Goal: Task Accomplishment & Management: Manage account settings

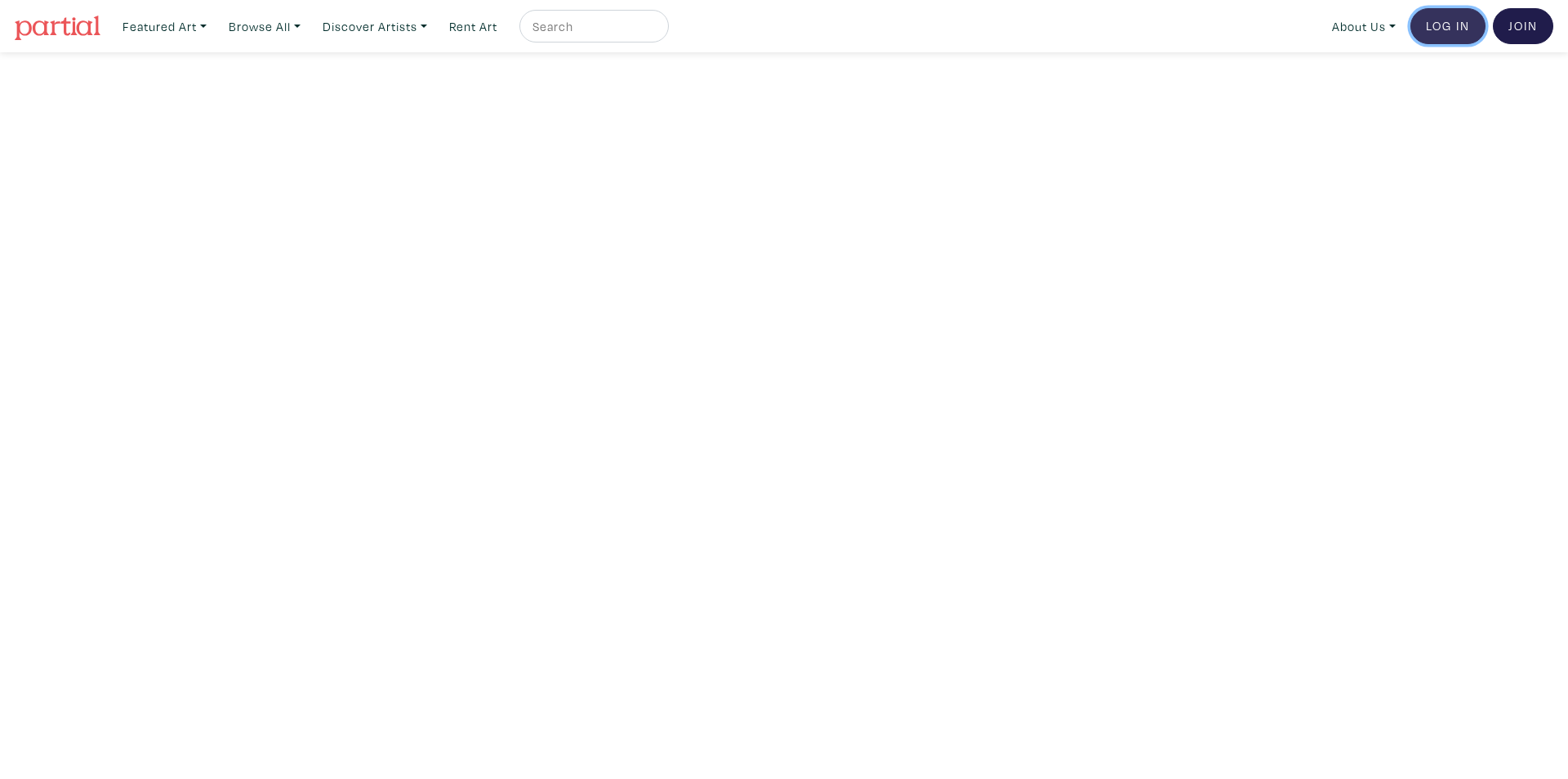
click at [1444, 31] on link "Log In" at bounding box center [1448, 26] width 75 height 36
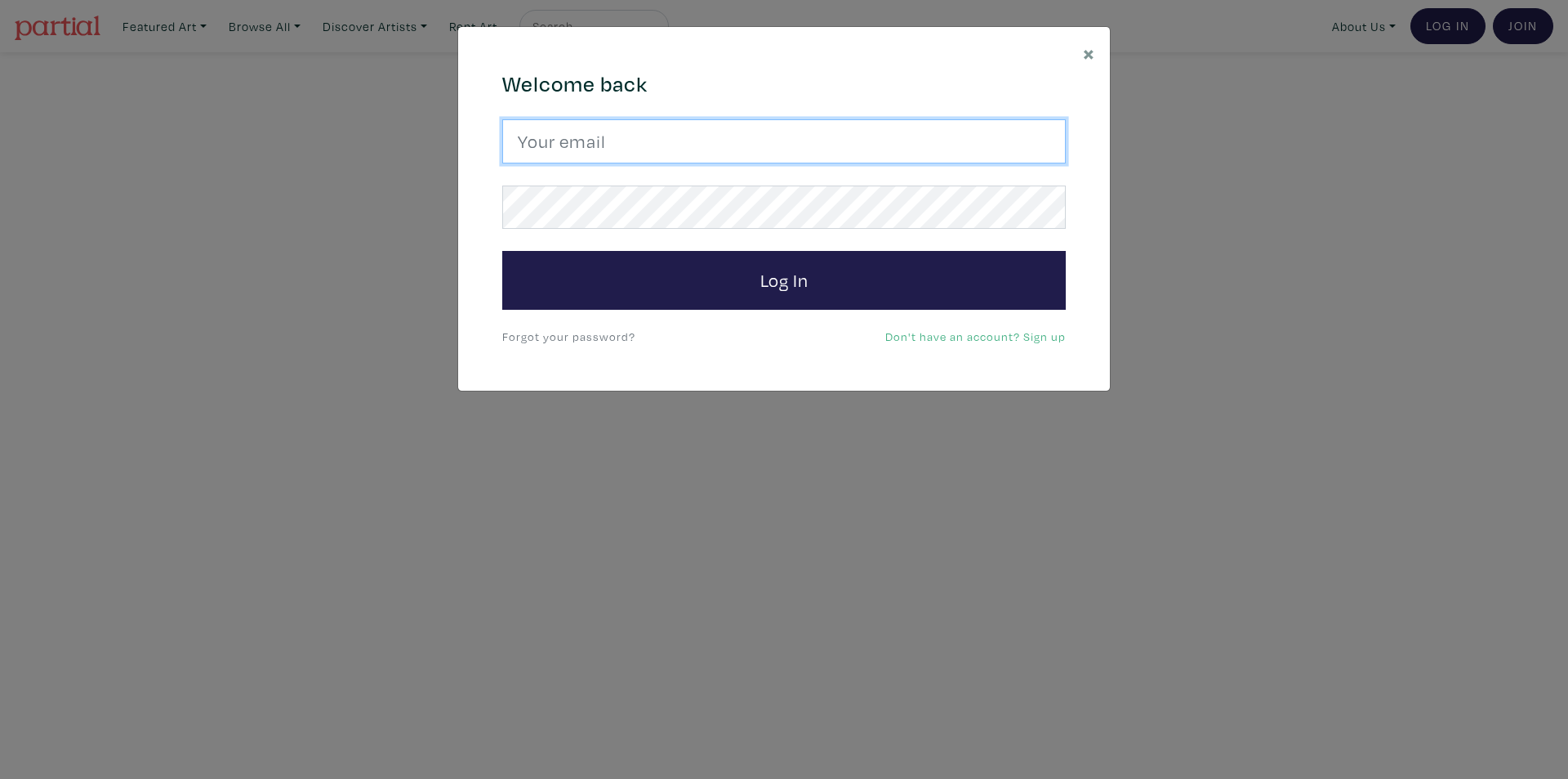
click at [588, 132] on input "email" at bounding box center [784, 141] width 563 height 44
type input "matcat@rogers.com"
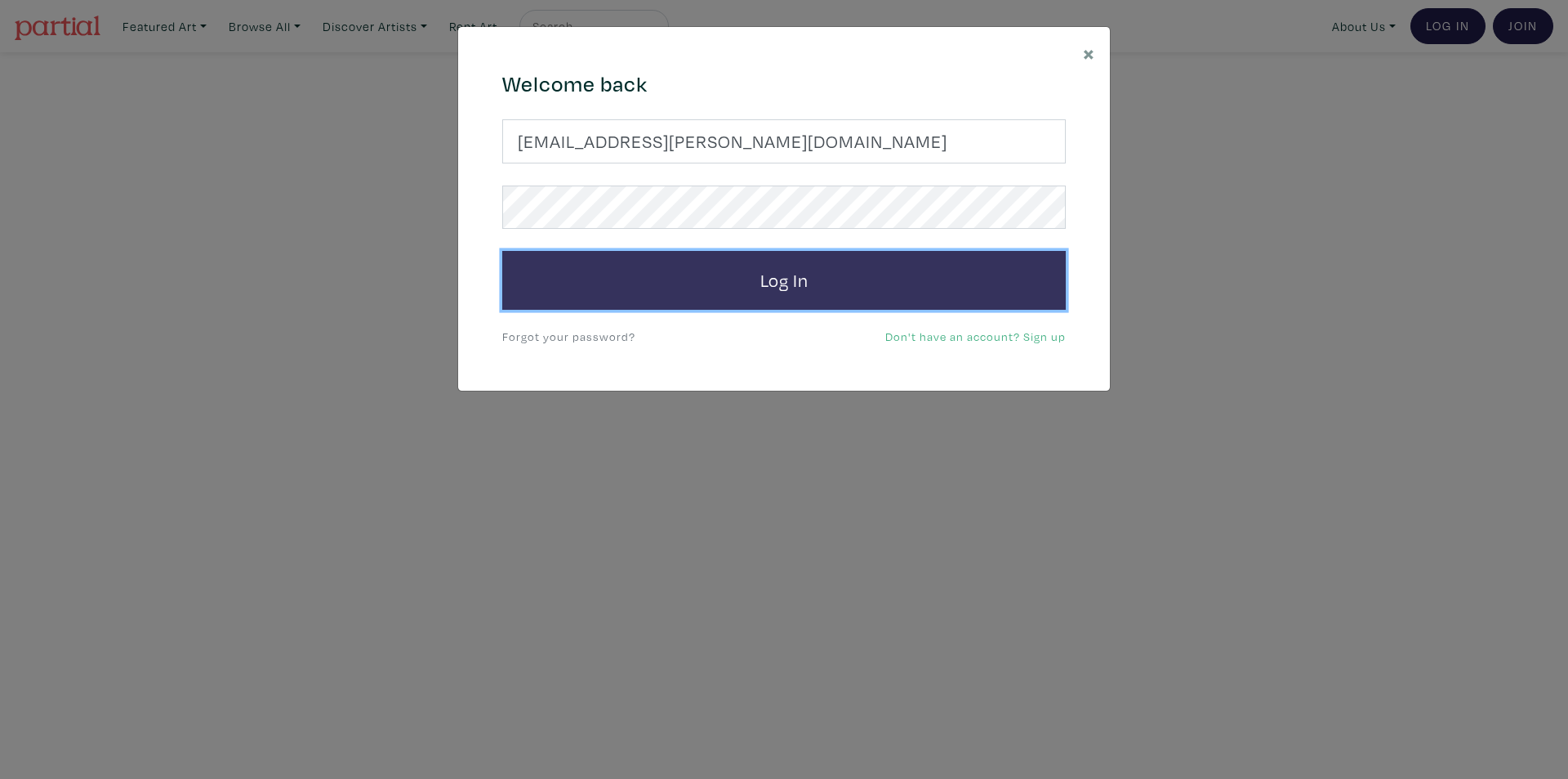
click at [788, 294] on button "Log In" at bounding box center [784, 281] width 563 height 59
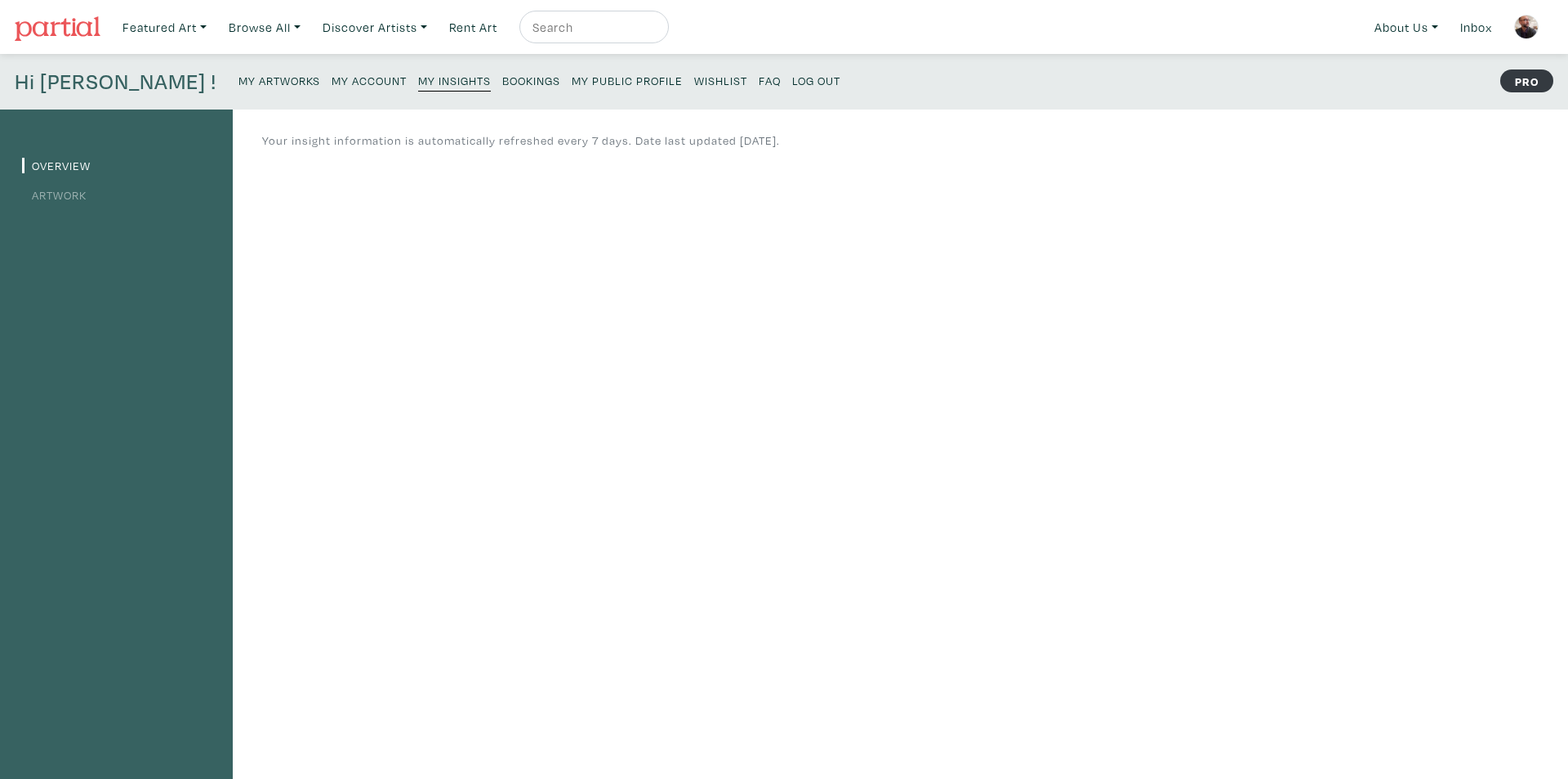
click at [239, 83] on small "My Artworks" at bounding box center [279, 80] width 82 height 15
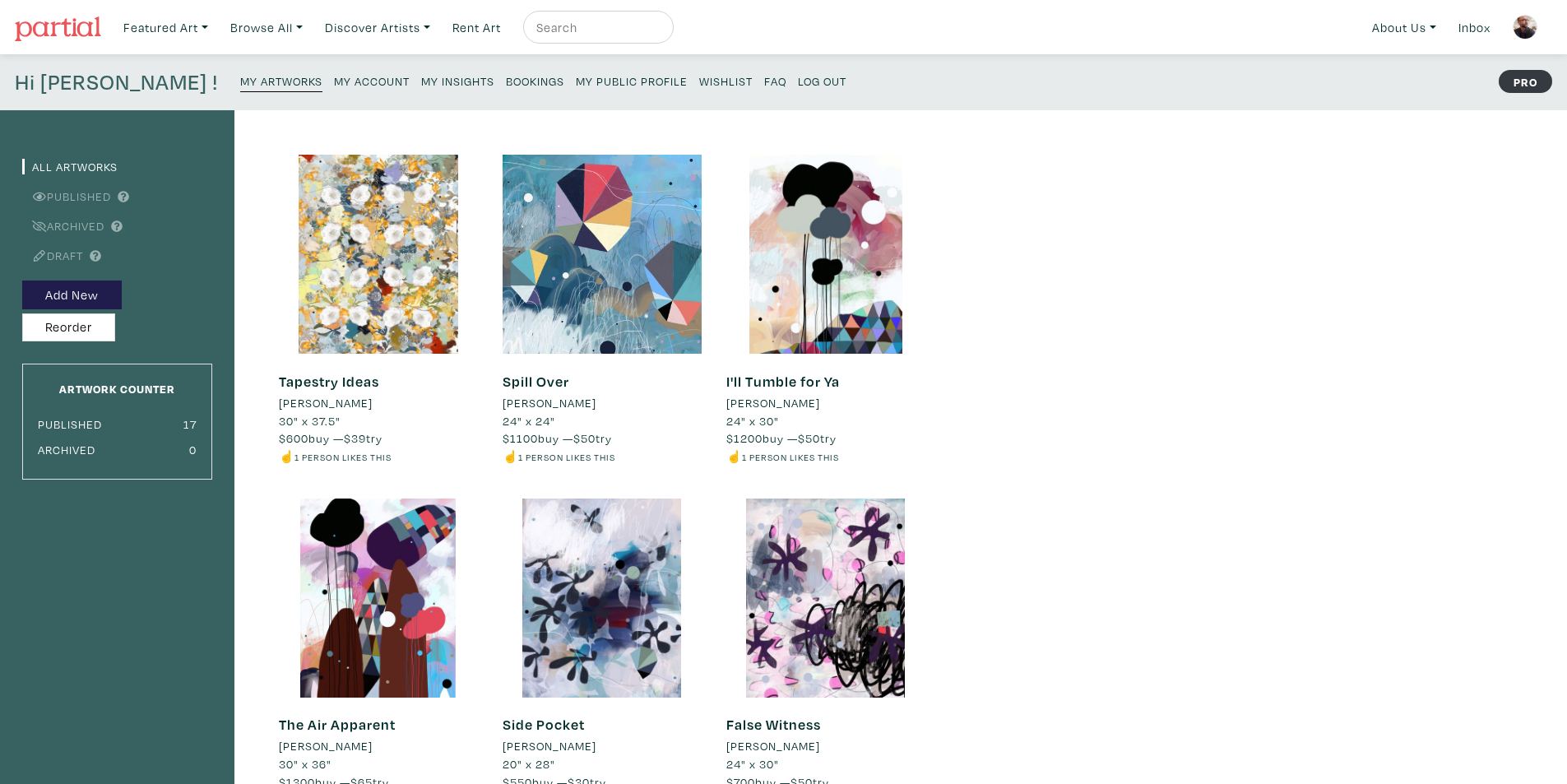
click at [240, 83] on small "My Artworks" at bounding box center [281, 80] width 82 height 15
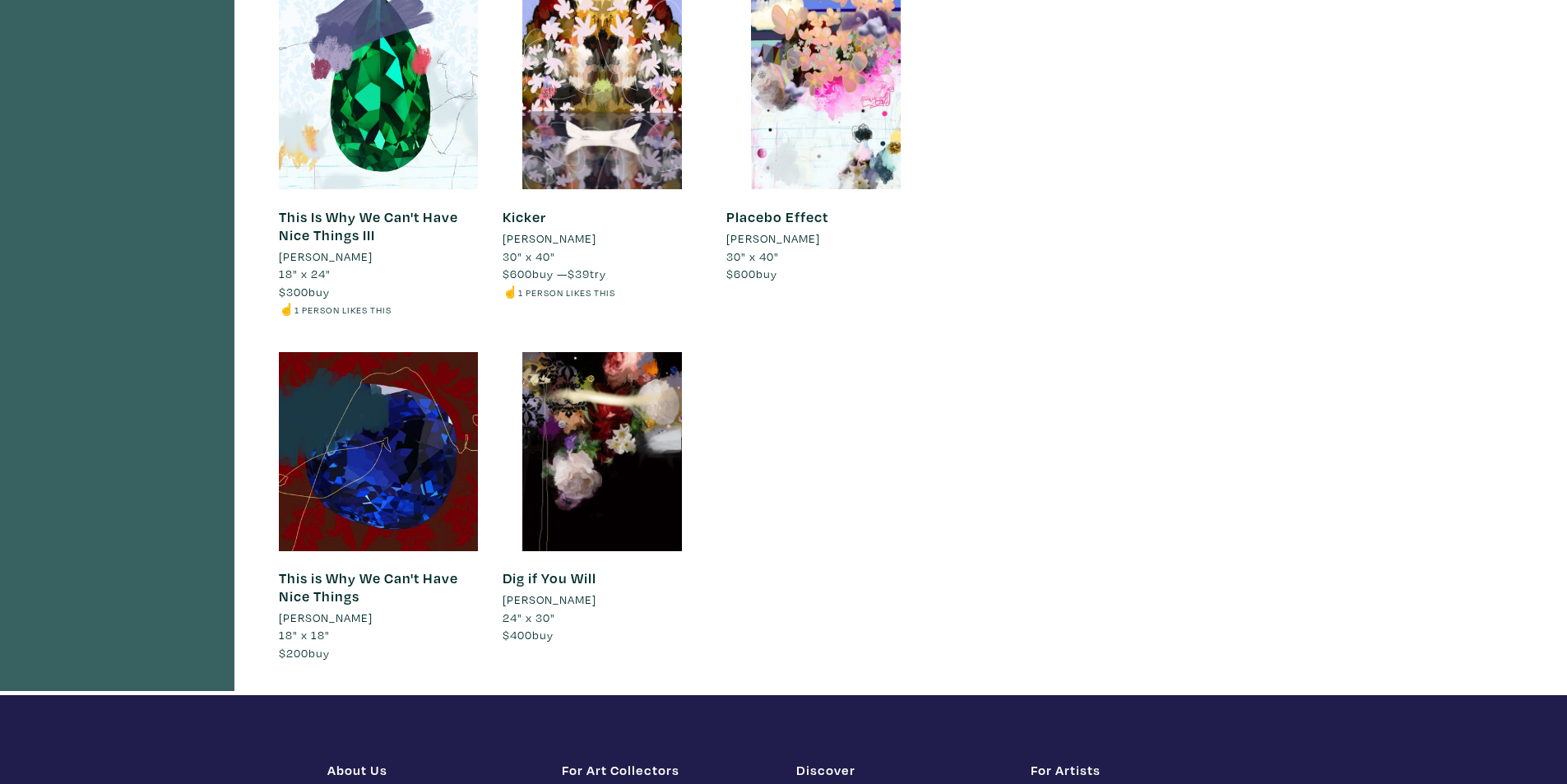
scroll to position [1558, 0]
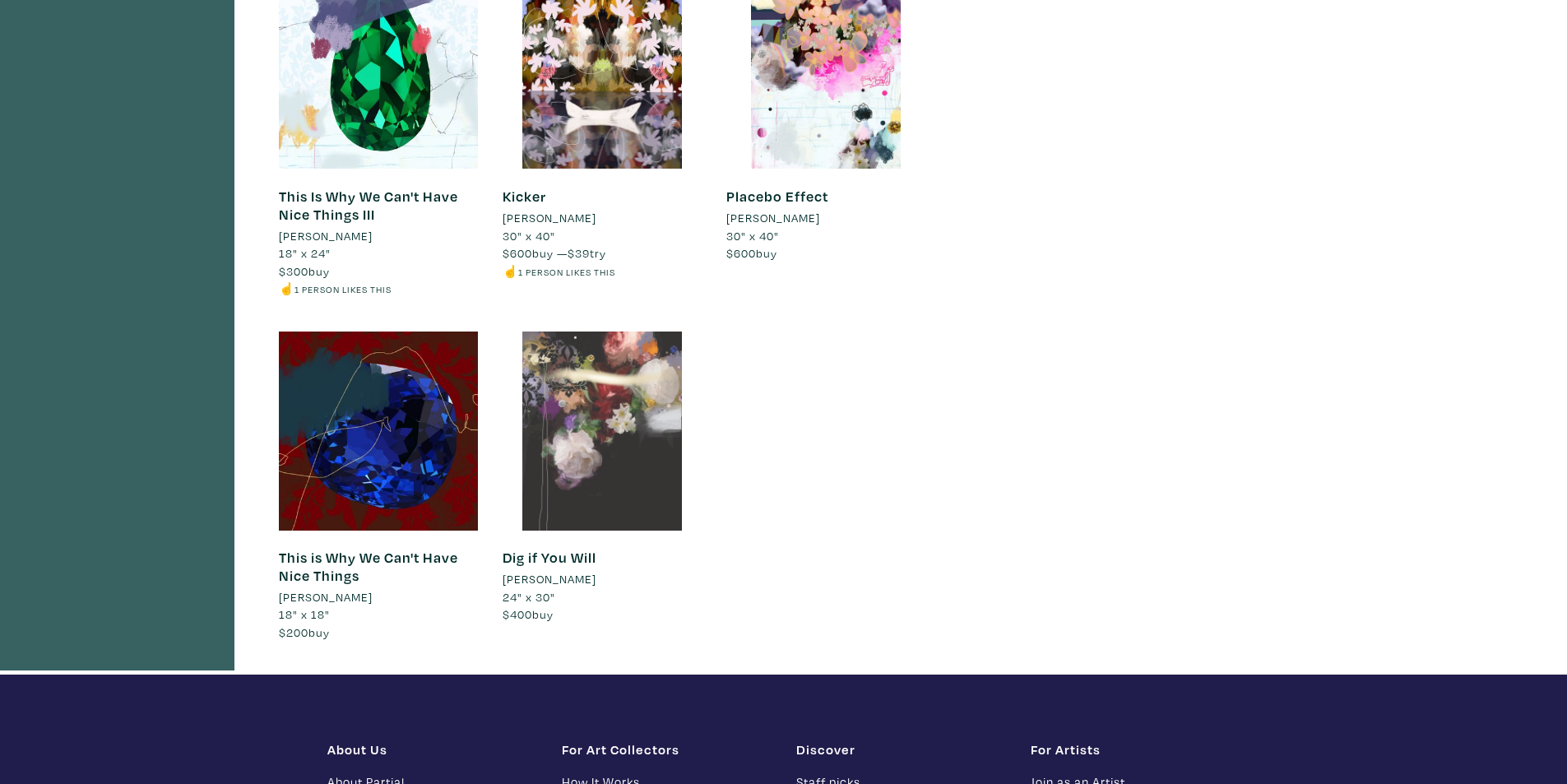
click at [633, 482] on div at bounding box center [602, 431] width 199 height 199
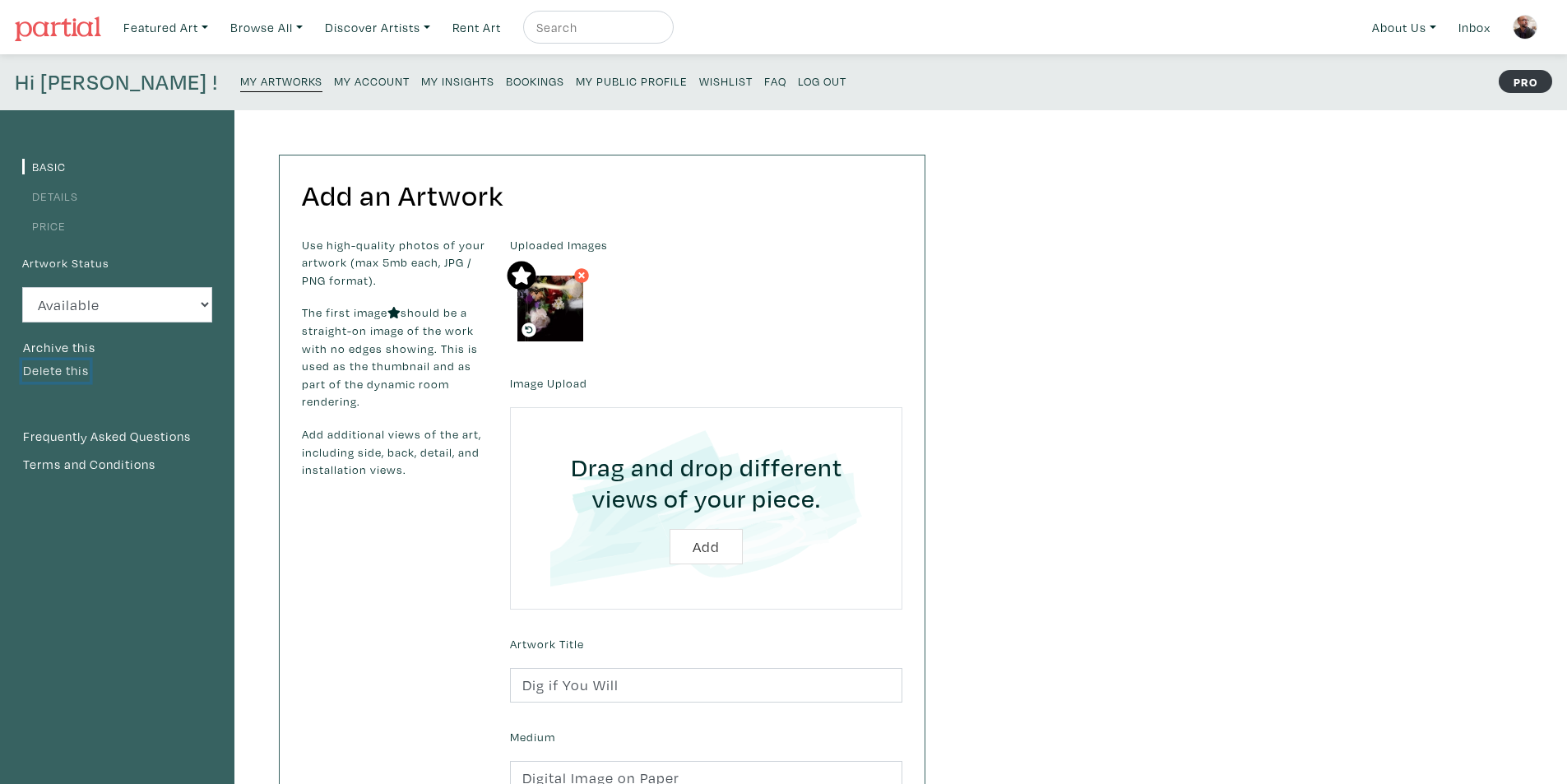
click at [71, 365] on button "Delete this" at bounding box center [56, 371] width 68 height 22
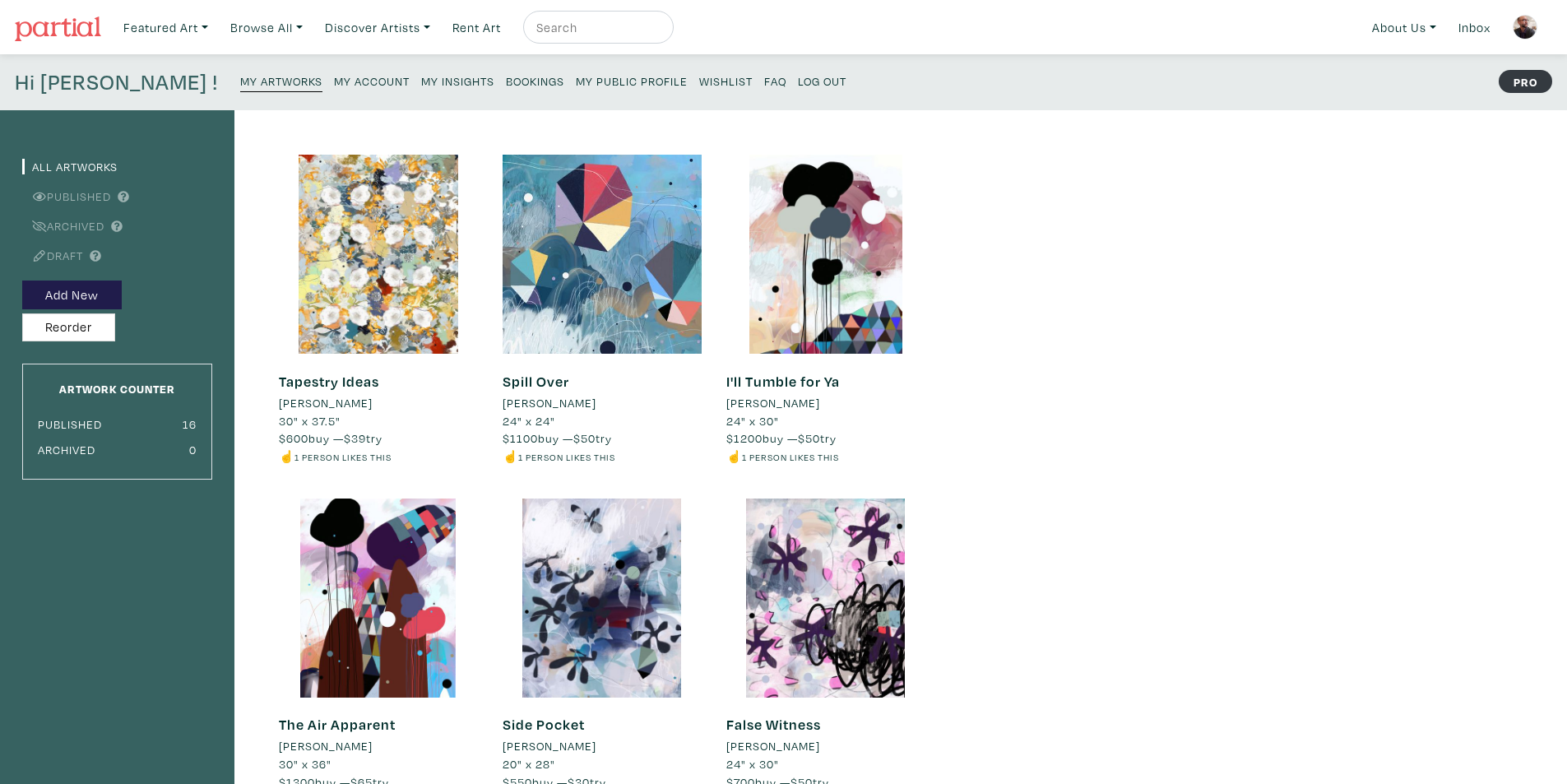
click at [421, 82] on small "My Insights" at bounding box center [457, 80] width 73 height 15
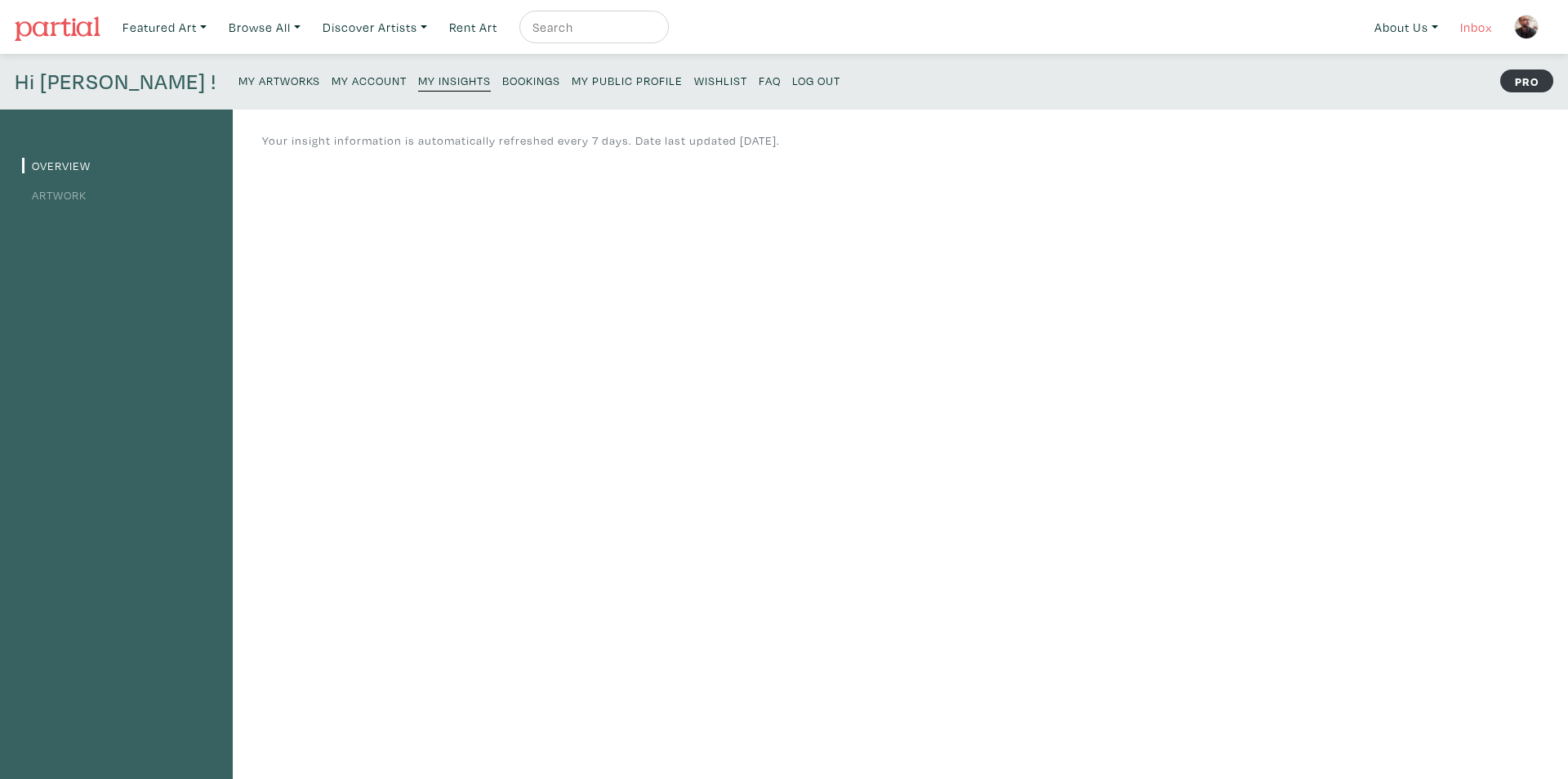
click at [1476, 29] on link "Inbox" at bounding box center [1477, 27] width 47 height 33
